Goal: Check status: Check status

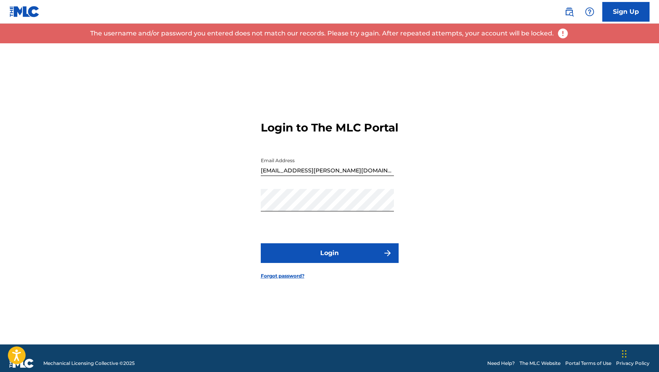
click at [281, 176] on input "[EMAIL_ADDRESS][PERSON_NAME][DOMAIN_NAME]" at bounding box center [327, 165] width 133 height 22
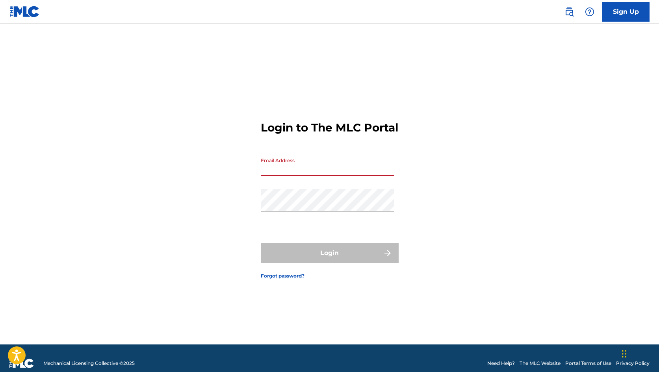
type input "[PERSON_NAME][EMAIL_ADDRESS][DOMAIN_NAME]"
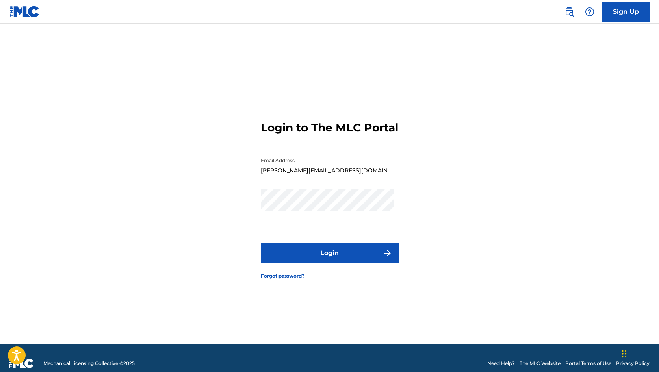
click at [326, 263] on button "Login" at bounding box center [330, 254] width 138 height 20
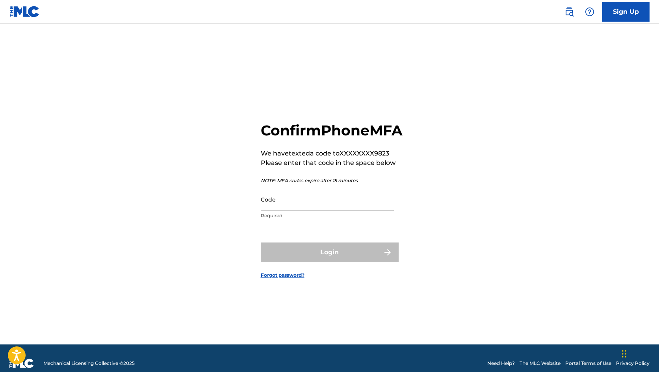
click at [307, 211] on input "Code" at bounding box center [327, 199] width 133 height 22
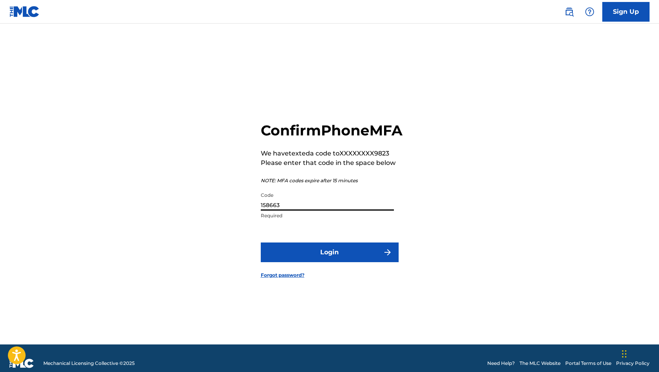
type input "158663"
click at [332, 256] on button "Login" at bounding box center [330, 253] width 138 height 20
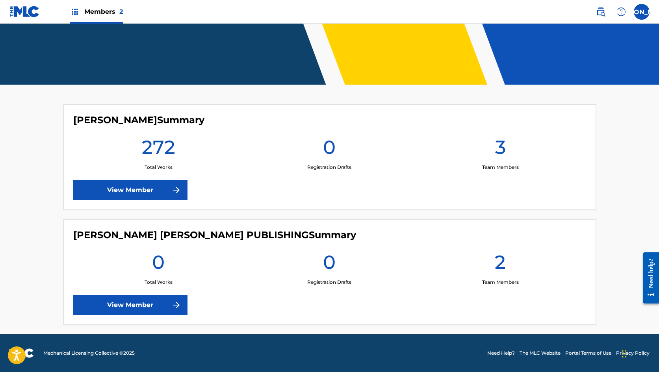
scroll to position [146, 0]
click at [138, 184] on link "View Member" at bounding box center [130, 190] width 114 height 20
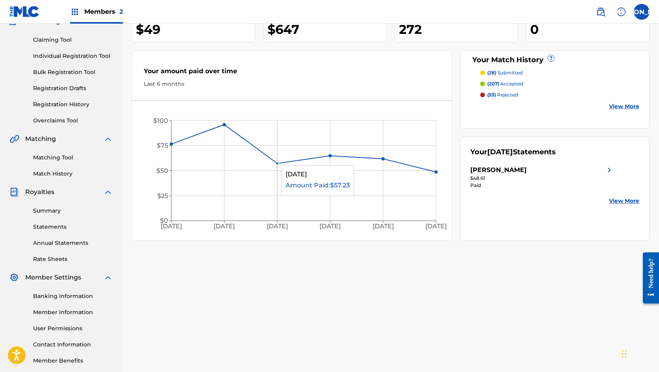
scroll to position [76, 0]
click at [48, 230] on link "Statements" at bounding box center [73, 227] width 80 height 8
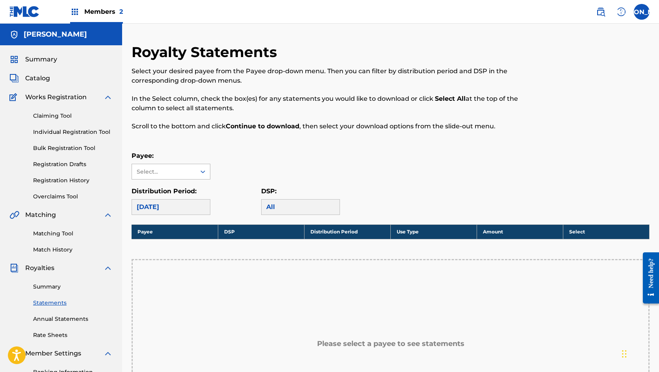
click at [201, 173] on icon at bounding box center [203, 172] width 8 height 8
click at [182, 195] on div "[PERSON_NAME]" at bounding box center [171, 190] width 78 height 20
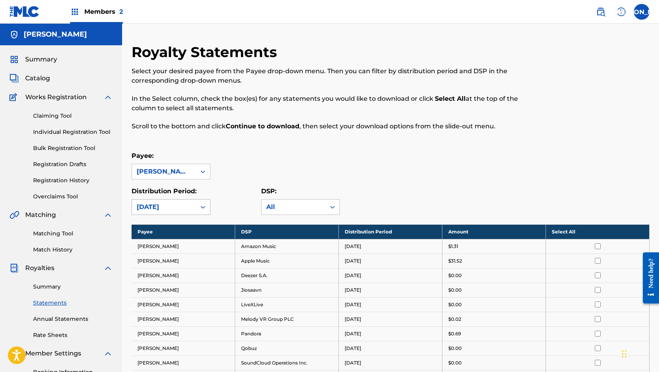
click at [180, 210] on div "[DATE]" at bounding box center [164, 207] width 54 height 9
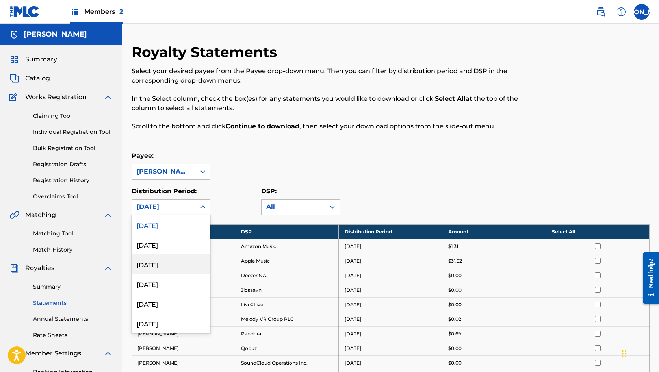
click at [168, 260] on div "[DATE]" at bounding box center [171, 265] width 78 height 20
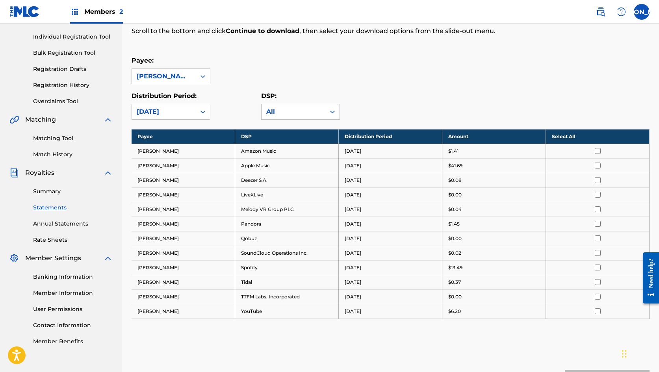
scroll to position [71, 0]
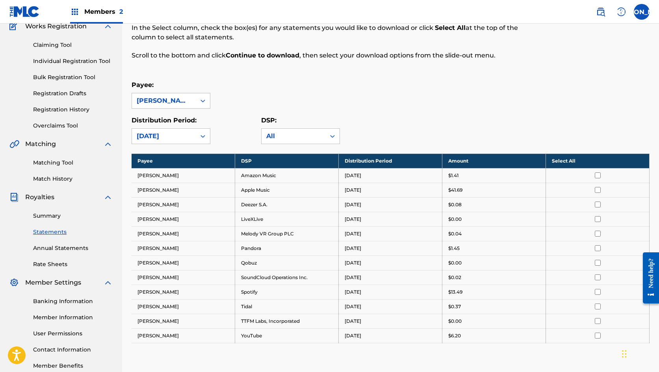
click at [43, 217] on link "Summary" at bounding box center [73, 216] width 80 height 8
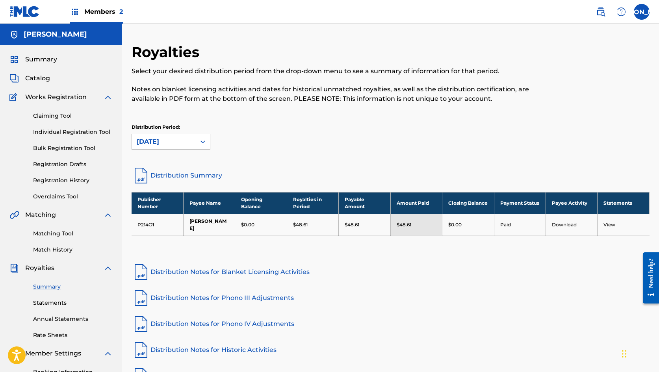
click at [203, 143] on icon at bounding box center [203, 142] width 8 height 8
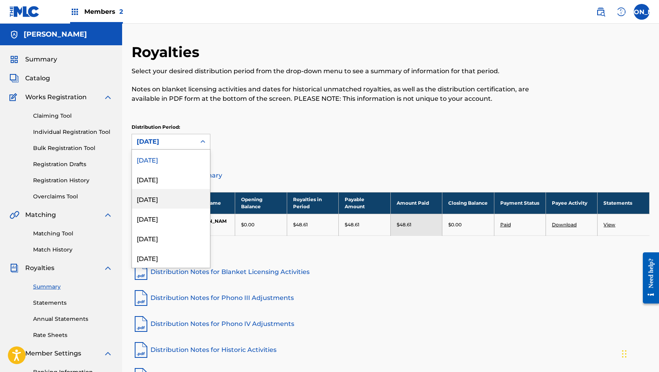
click at [173, 199] on div "[DATE]" at bounding box center [171, 199] width 78 height 20
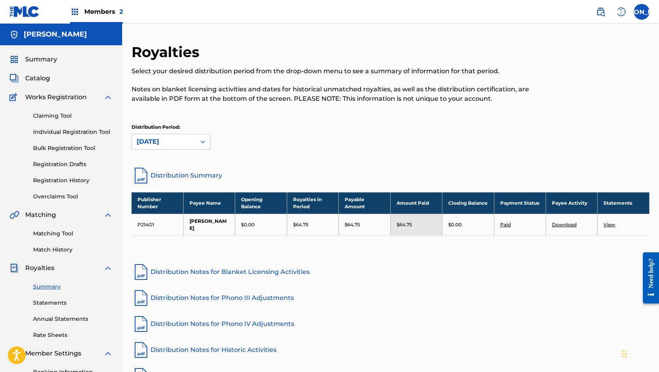
click at [191, 137] on div "[DATE]" at bounding box center [164, 141] width 64 height 15
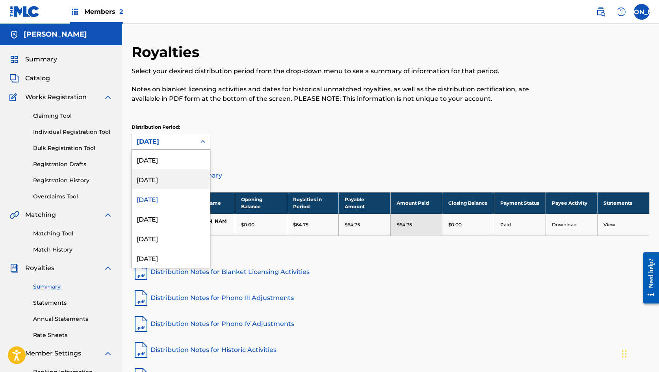
click at [175, 182] on div "[DATE]" at bounding box center [171, 179] width 78 height 20
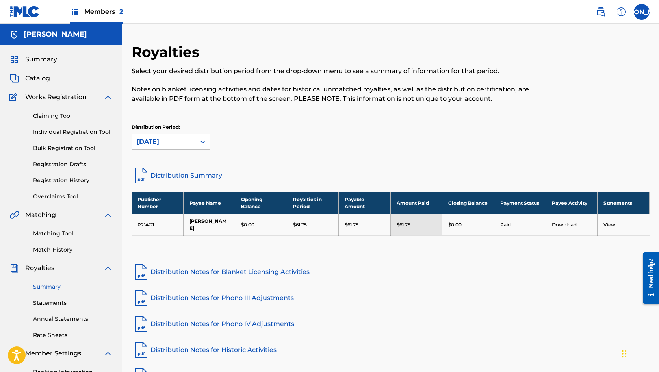
click at [200, 142] on icon at bounding box center [203, 142] width 8 height 8
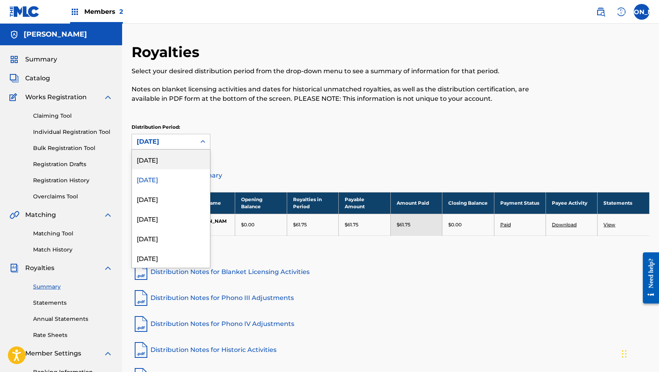
click at [173, 162] on div "[DATE]" at bounding box center [171, 160] width 78 height 20
